Goal: Task Accomplishment & Management: Manage account settings

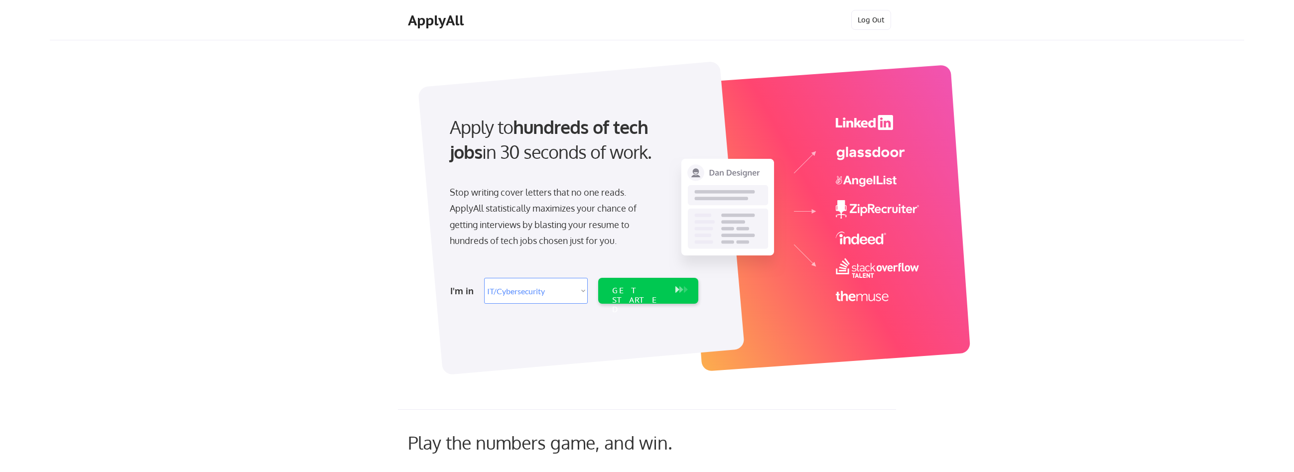
select select ""it_security""
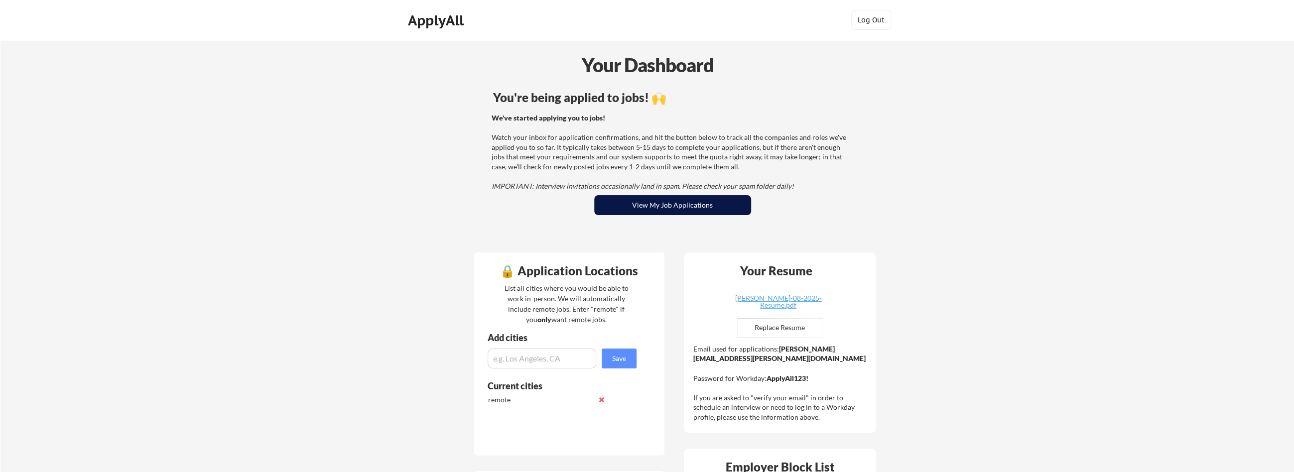
click at [636, 203] on button "View My Job Applications" at bounding box center [672, 205] width 157 height 20
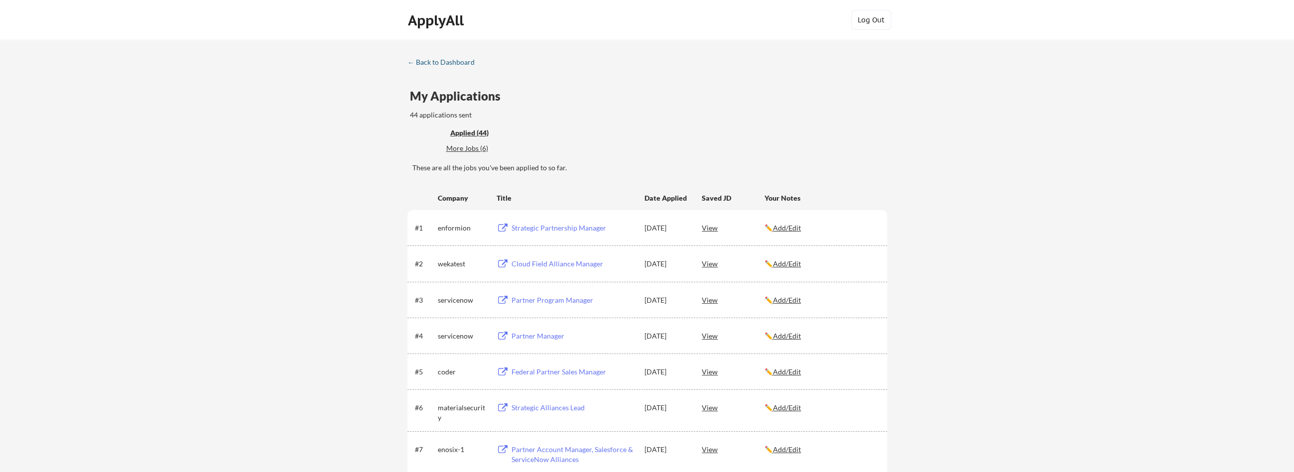
click at [448, 59] on div "← Back to Dashboard" at bounding box center [444, 62] width 75 height 7
